Goal: Book appointment/travel/reservation

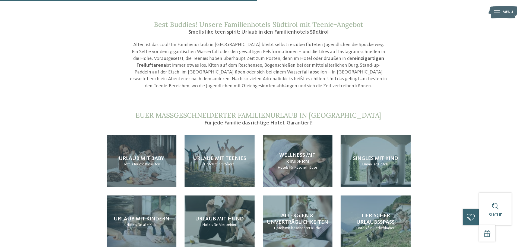
scroll to position [488, 0]
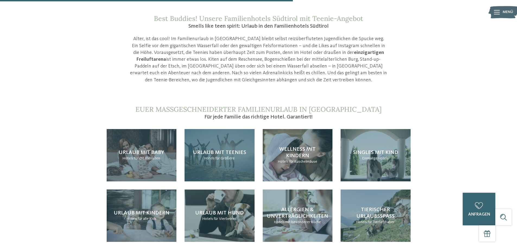
click at [225, 157] on span "für Größere" at bounding box center [225, 159] width 20 height 4
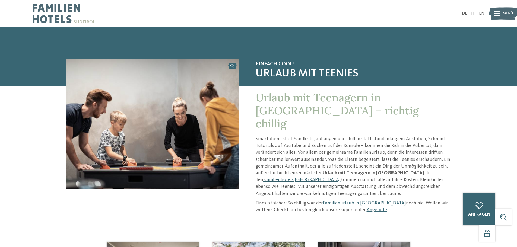
click at [340, 177] on link "Familienhotels [GEOGRAPHIC_DATA]" at bounding box center [301, 179] width 77 height 5
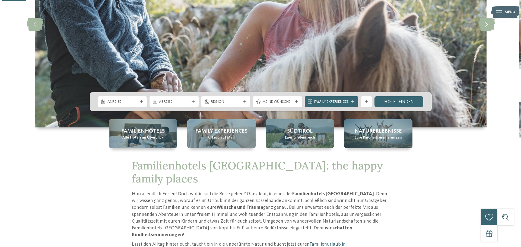
scroll to position [109, 0]
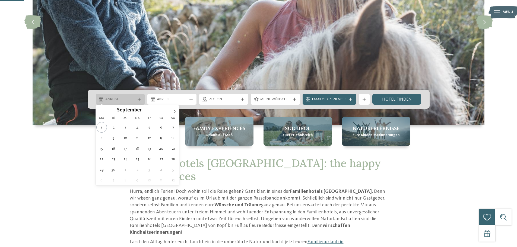
click at [138, 98] on icon at bounding box center [139, 99] width 3 height 3
type div "28.09.2025"
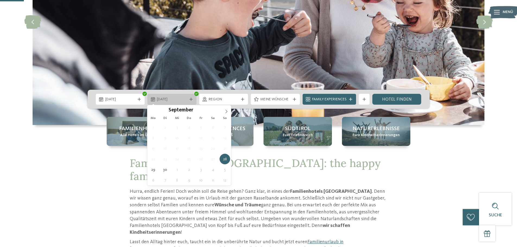
click at [191, 100] on icon at bounding box center [190, 99] width 3 height 3
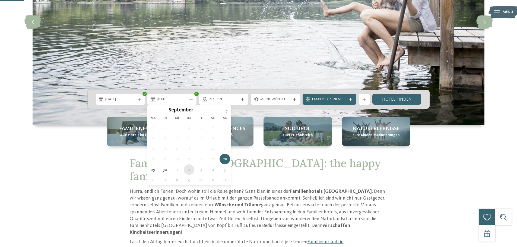
type div "02.10.2025"
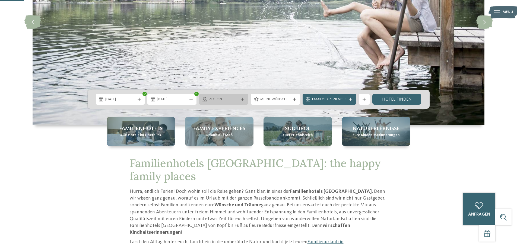
click at [241, 100] on icon at bounding box center [242, 99] width 3 height 3
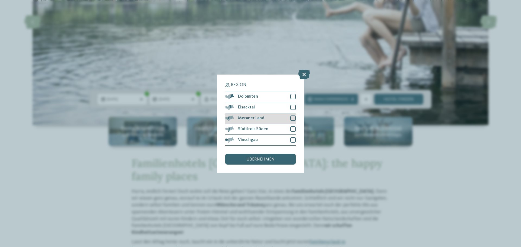
click at [292, 118] on div at bounding box center [292, 118] width 5 height 5
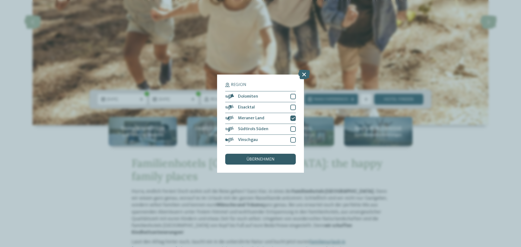
click at [286, 156] on div "übernehmen" at bounding box center [260, 159] width 71 height 11
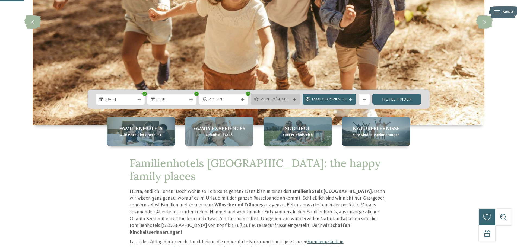
click at [293, 98] on icon at bounding box center [294, 99] width 3 height 3
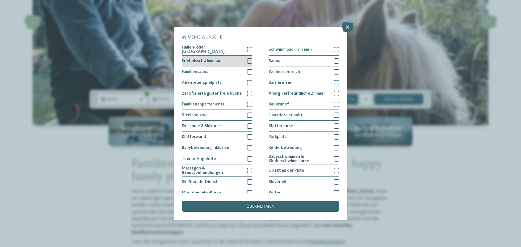
click at [248, 60] on div at bounding box center [249, 60] width 5 height 5
click at [247, 50] on div at bounding box center [249, 49] width 5 height 5
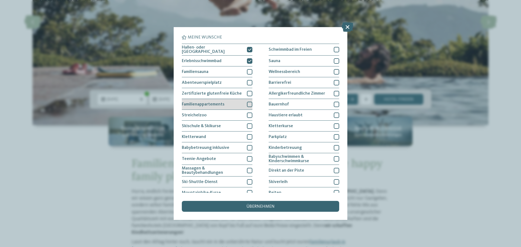
click at [247, 102] on div at bounding box center [249, 104] width 5 height 5
click at [248, 103] on icon at bounding box center [250, 104] width 4 height 3
click at [247, 102] on div at bounding box center [249, 104] width 5 height 5
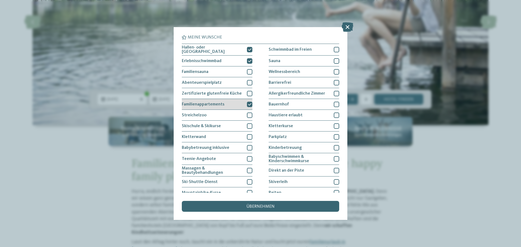
click at [248, 103] on icon at bounding box center [250, 104] width 4 height 3
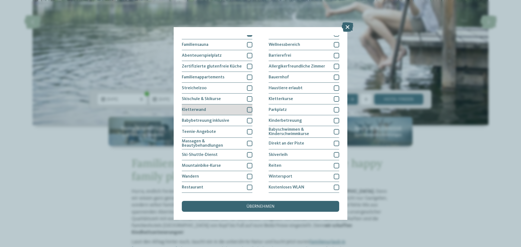
scroll to position [37, 0]
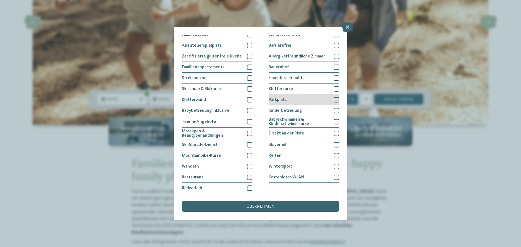
click at [334, 98] on div at bounding box center [336, 99] width 5 height 5
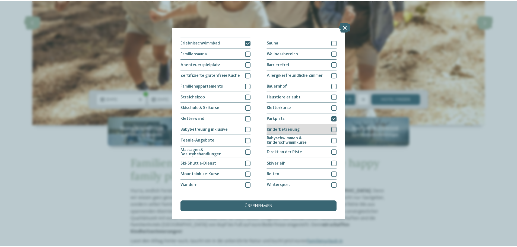
scroll to position [0, 0]
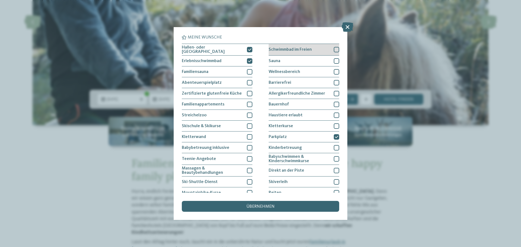
click at [334, 49] on div at bounding box center [336, 49] width 5 height 5
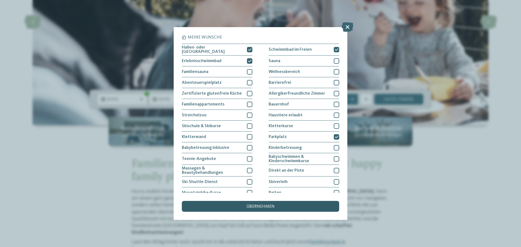
click at [287, 205] on div "übernehmen" at bounding box center [260, 206] width 157 height 11
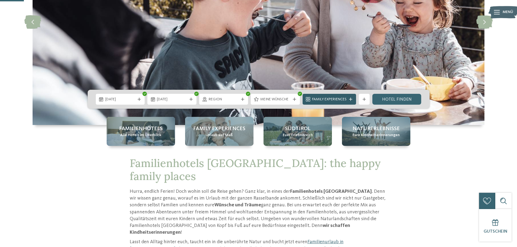
click at [349, 98] on icon at bounding box center [350, 99] width 3 height 3
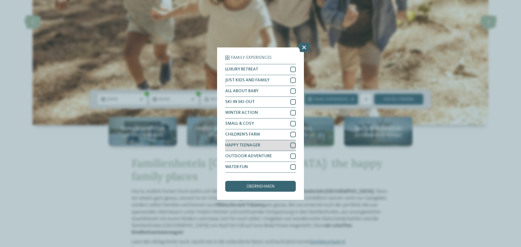
click at [293, 145] on div at bounding box center [292, 145] width 5 height 5
click at [277, 186] on div "übernehmen" at bounding box center [260, 186] width 71 height 11
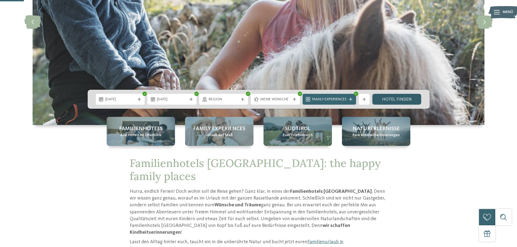
click at [382, 99] on link "Hotel finden" at bounding box center [396, 99] width 49 height 11
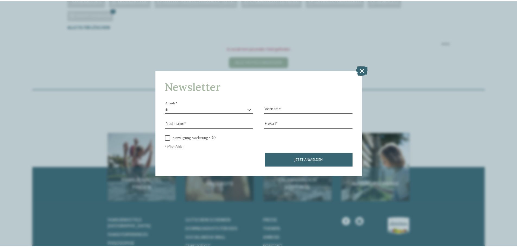
scroll to position [178, 0]
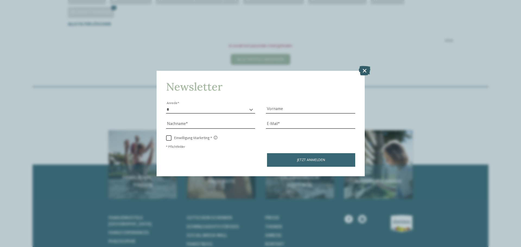
click at [364, 71] on icon at bounding box center [365, 70] width 12 height 9
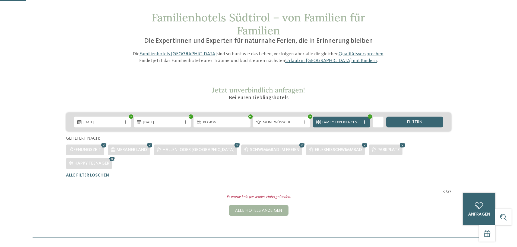
scroll to position [15, 0]
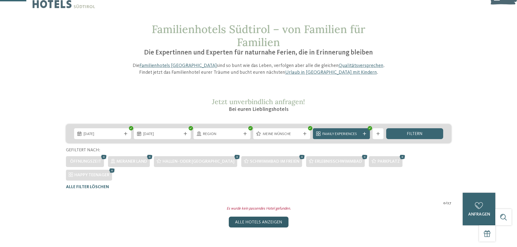
click at [254, 217] on div "Alle Hotels anzeigen" at bounding box center [259, 222] width 60 height 11
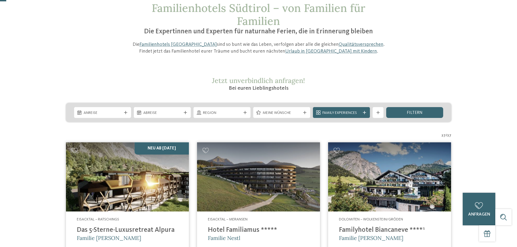
scroll to position [0, 0]
